Goal: Check status: Check status

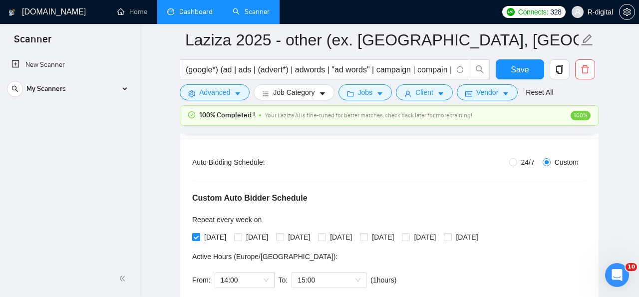
click at [184, 16] on link "Dashboard" at bounding box center [189, 11] width 45 height 8
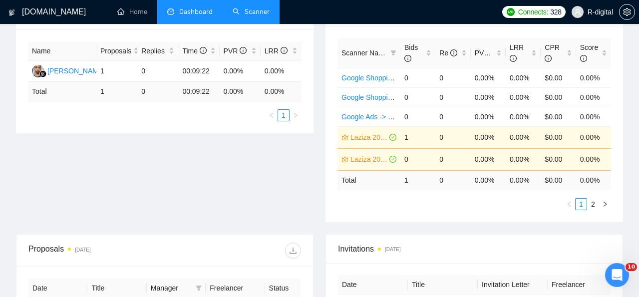
type input "[DATE]"
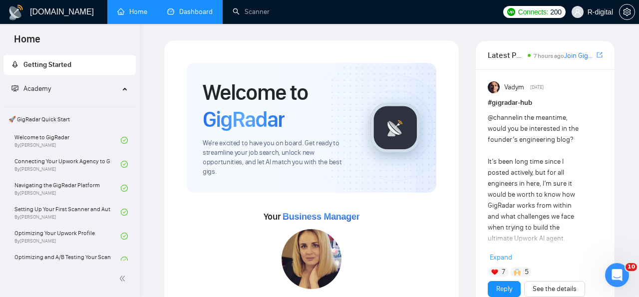
click at [195, 16] on link "Dashboard" at bounding box center [189, 11] width 45 height 8
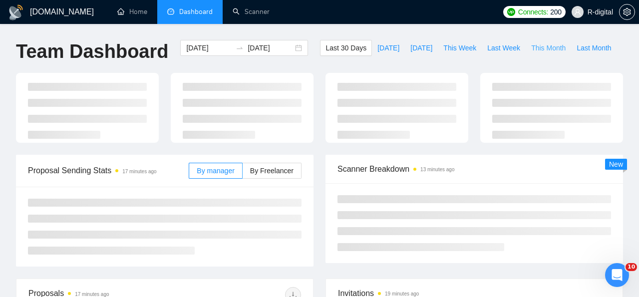
click at [547, 44] on span "This Month" at bounding box center [548, 47] width 34 height 11
type input "2025-10-01"
type input "2025-10-31"
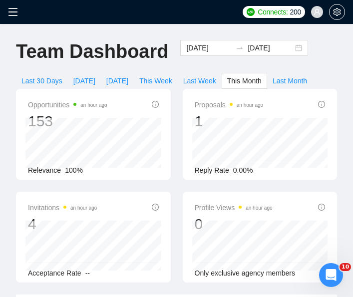
click at [13, 8] on icon "menu" at bounding box center [13, 12] width 10 height 10
